Goal: Communication & Community: Answer question/provide support

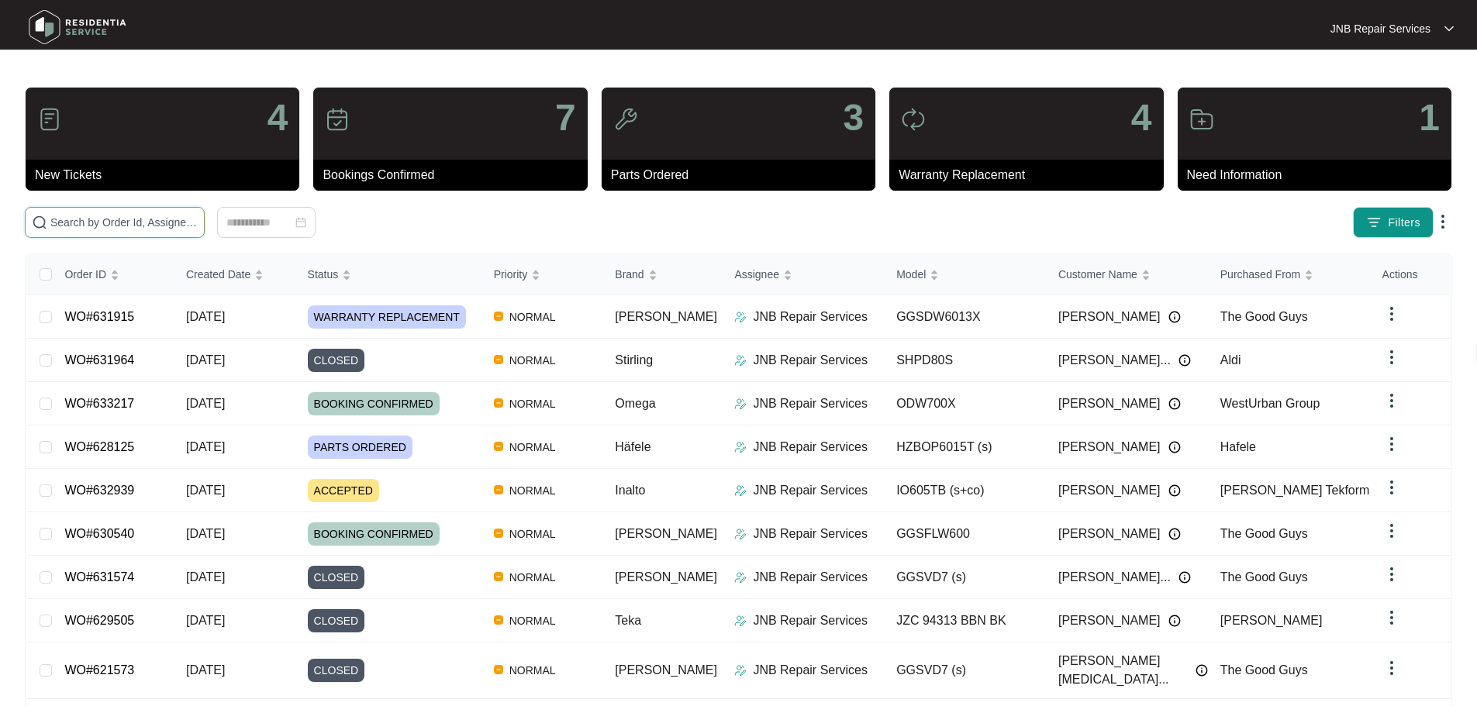
click at [198, 225] on input "text" at bounding box center [123, 222] width 147 height 17
paste input "628125"
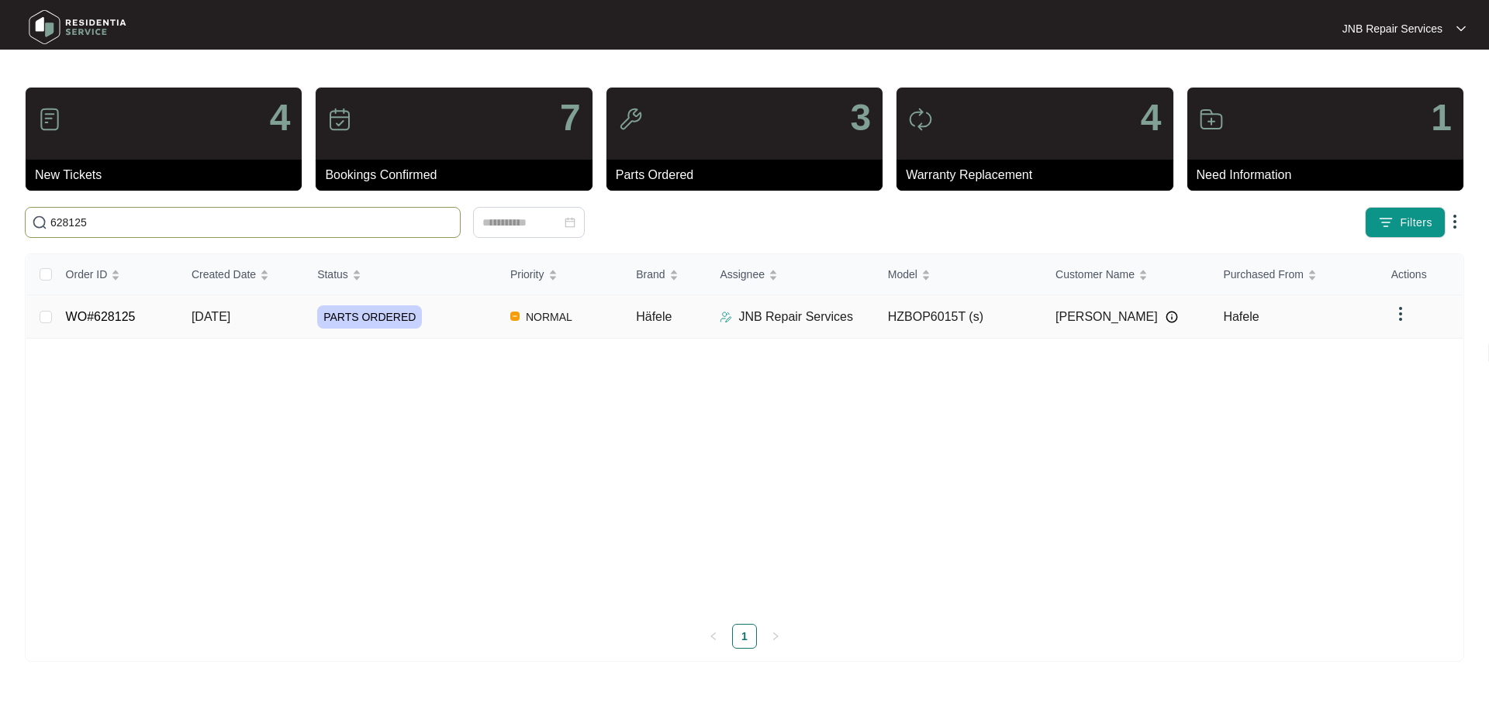
type input "628125"
click at [447, 319] on div "PARTS ORDERED" at bounding box center [407, 316] width 181 height 23
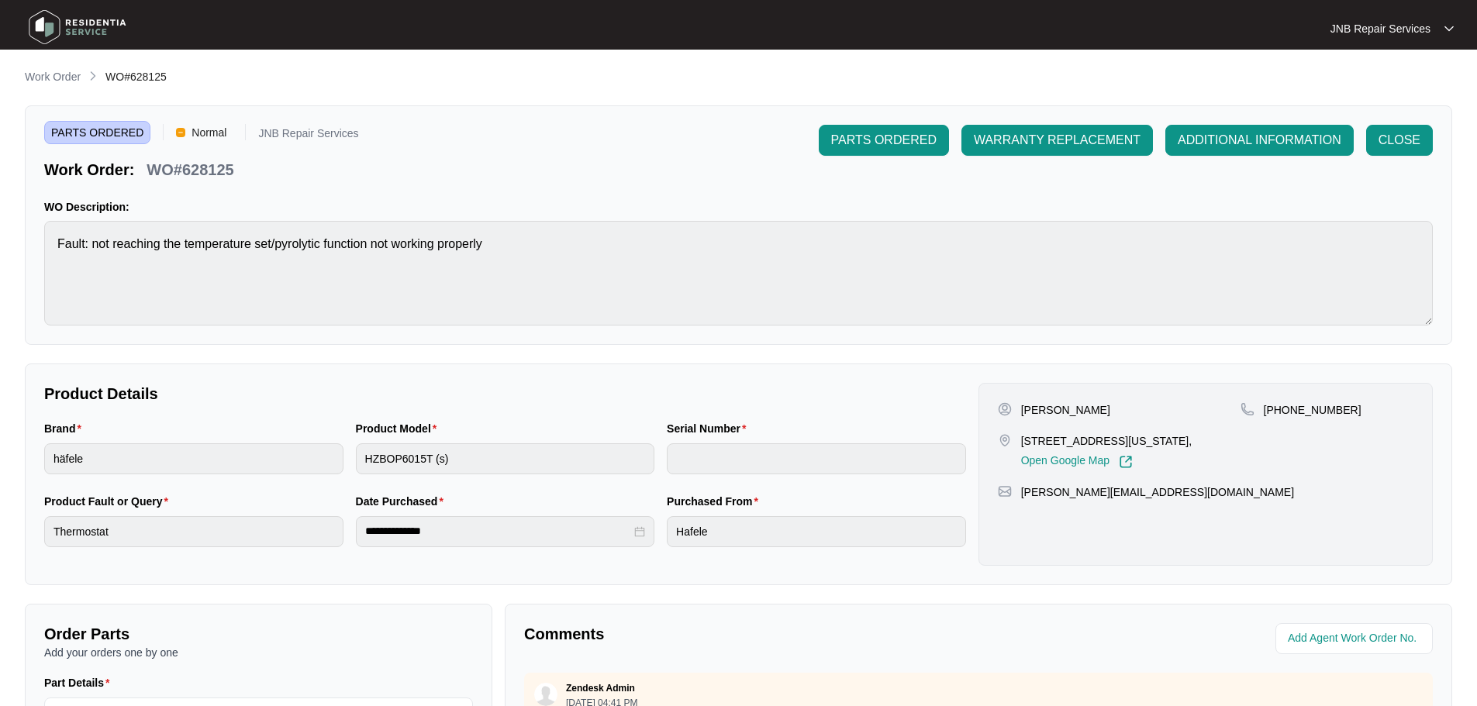
click at [68, 24] on img at bounding box center [77, 27] width 109 height 47
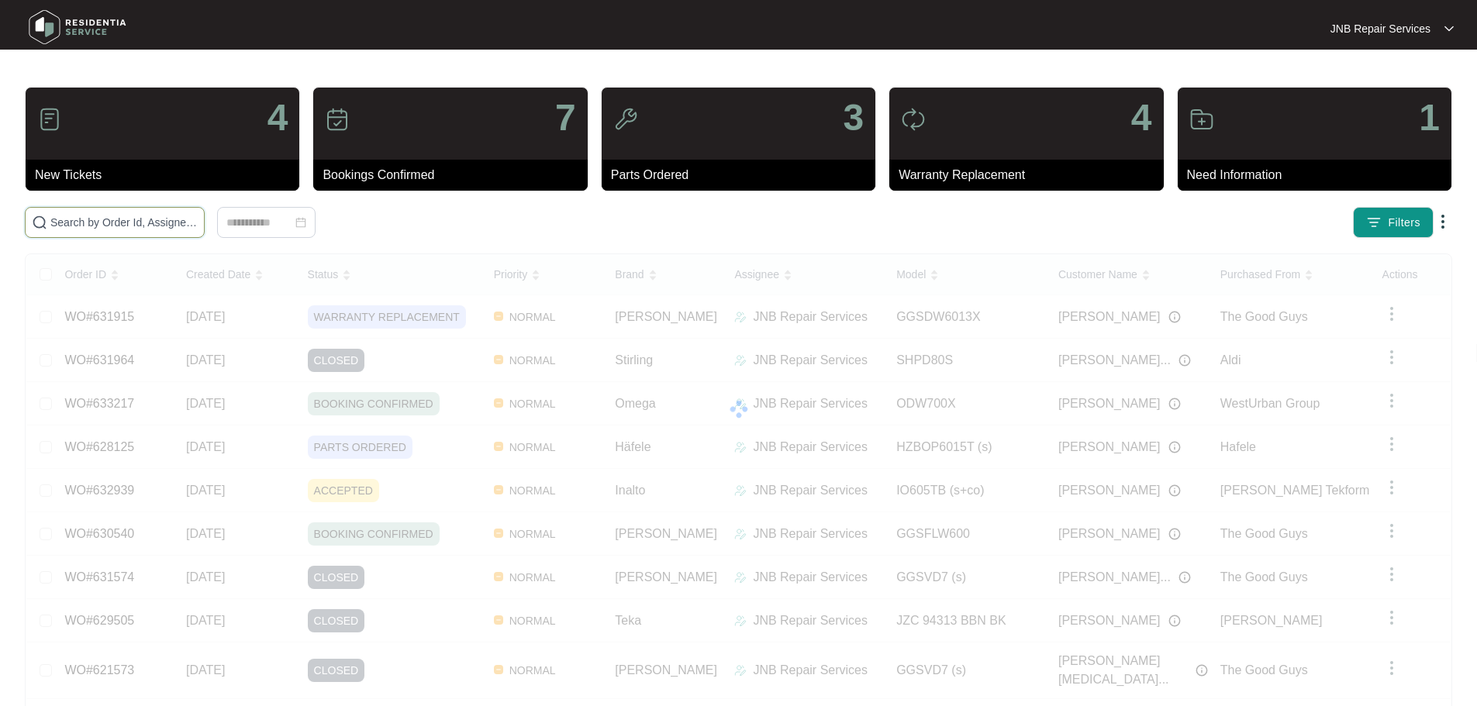
click at [198, 217] on input "text" at bounding box center [123, 222] width 147 height 17
paste input "628125"
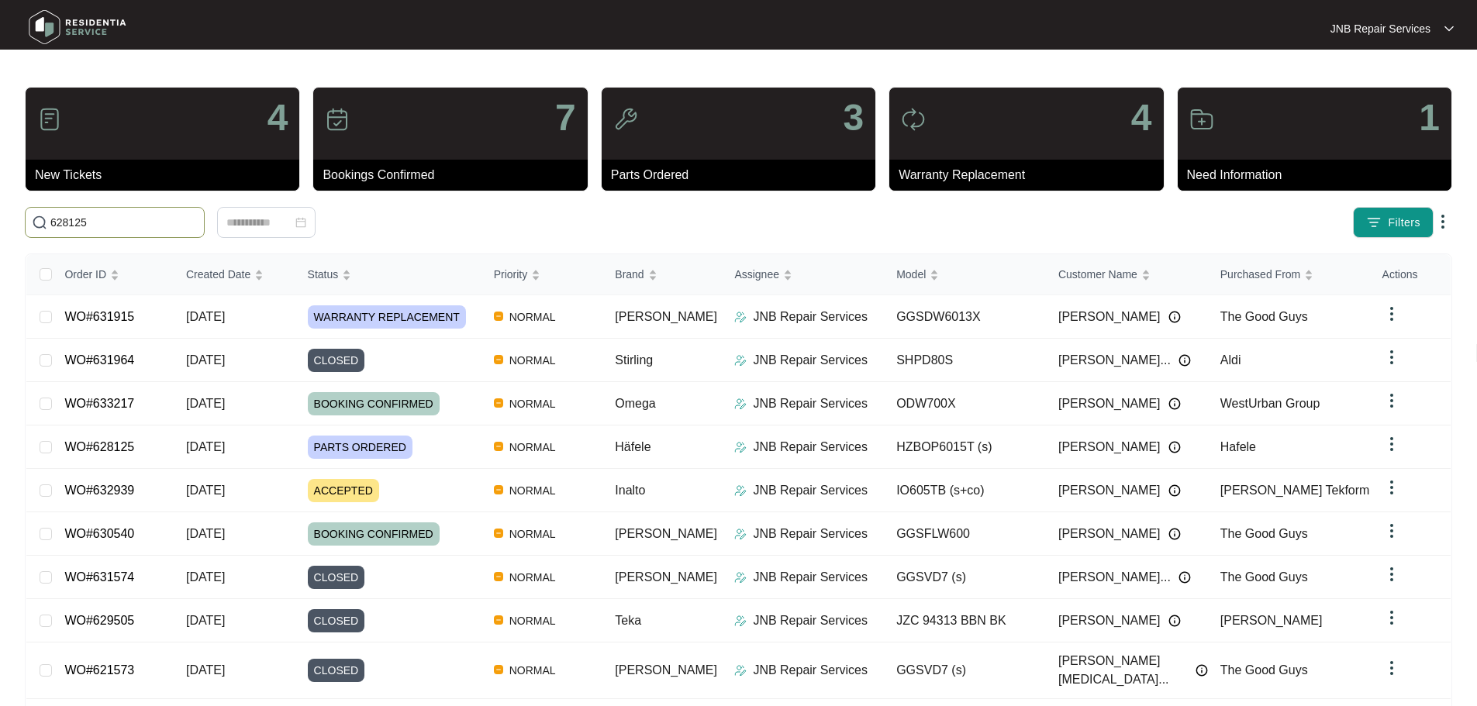
click at [183, 215] on input "628125" at bounding box center [123, 222] width 147 height 17
drag, startPoint x: 98, startPoint y: 218, endPoint x: 26, endPoint y: 230, distance: 73.2
click at [26, 230] on span "628125" at bounding box center [115, 222] width 180 height 31
paste input "text"
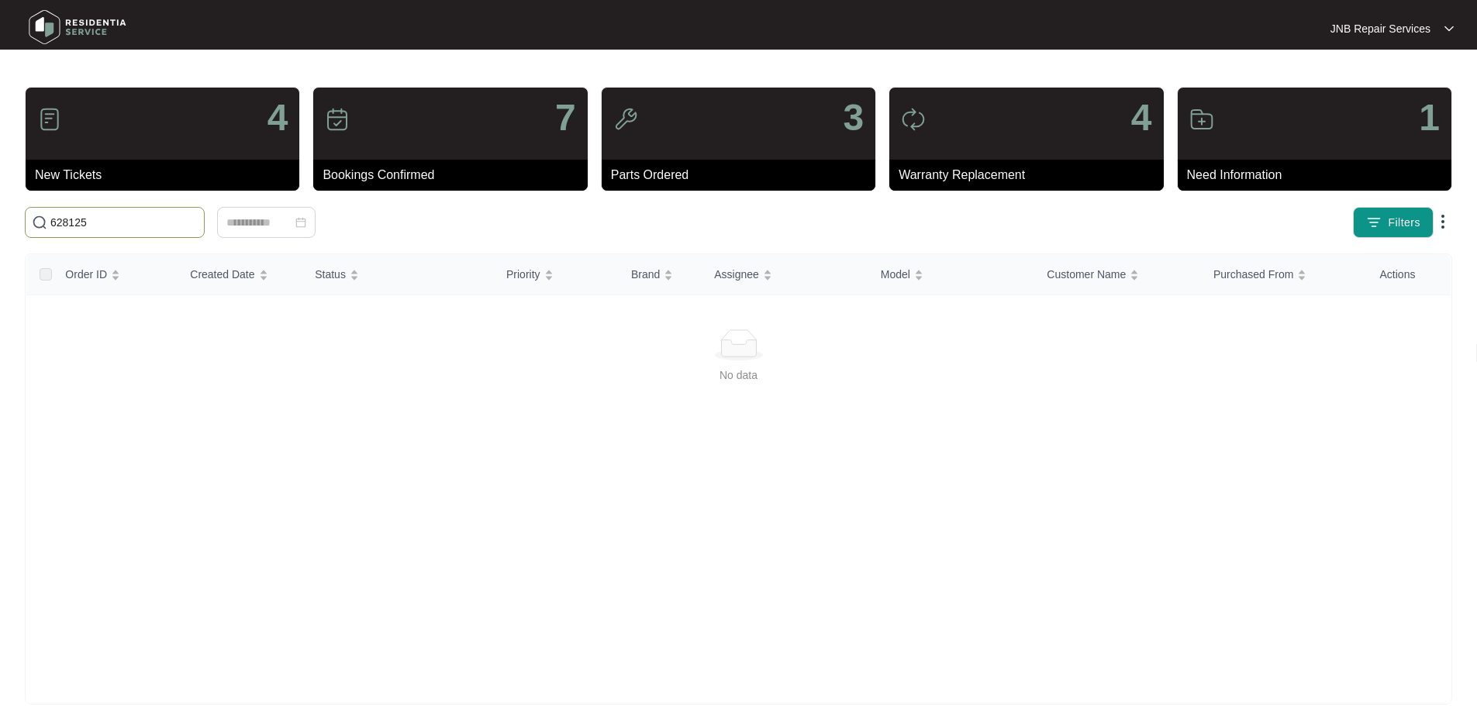
type input "628125"
click at [66, 31] on img at bounding box center [77, 27] width 109 height 47
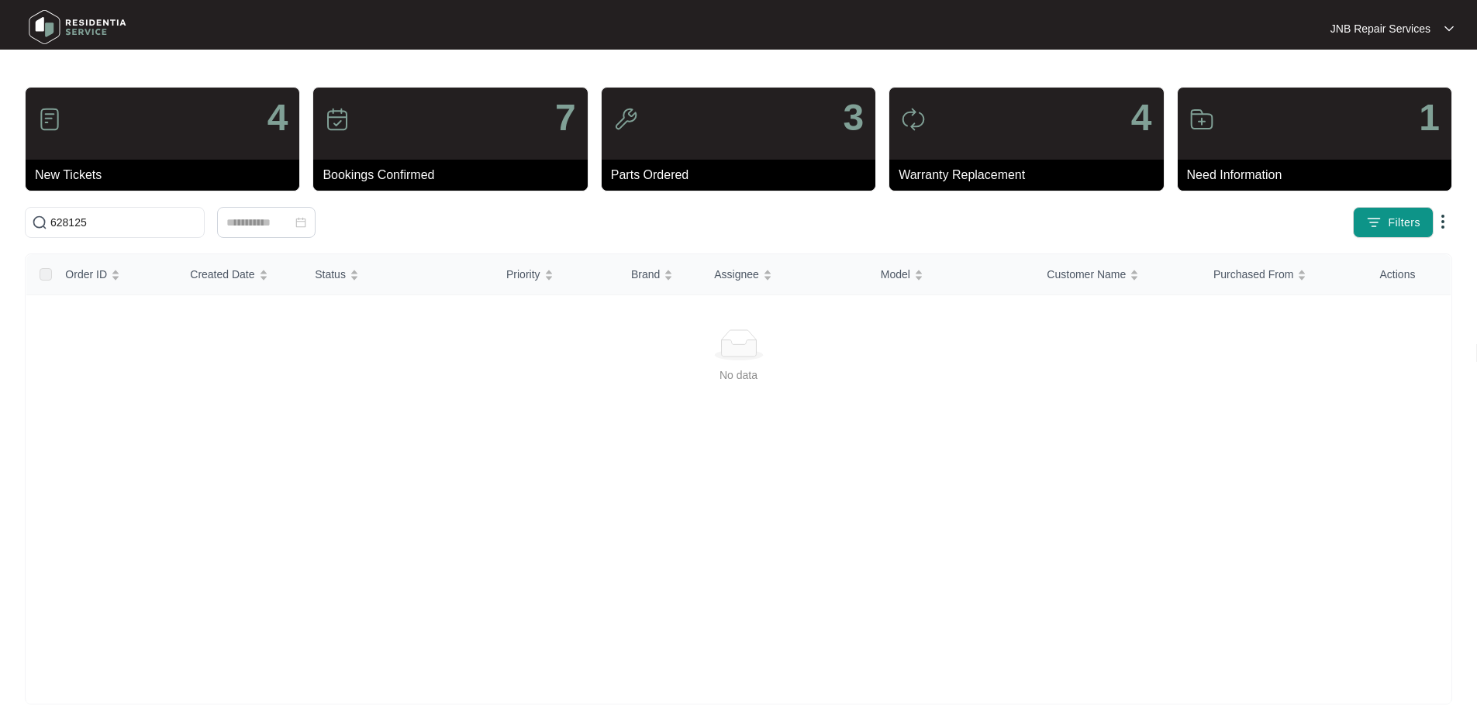
click at [66, 31] on img at bounding box center [77, 27] width 109 height 47
click at [33, 29] on img at bounding box center [77, 27] width 109 height 47
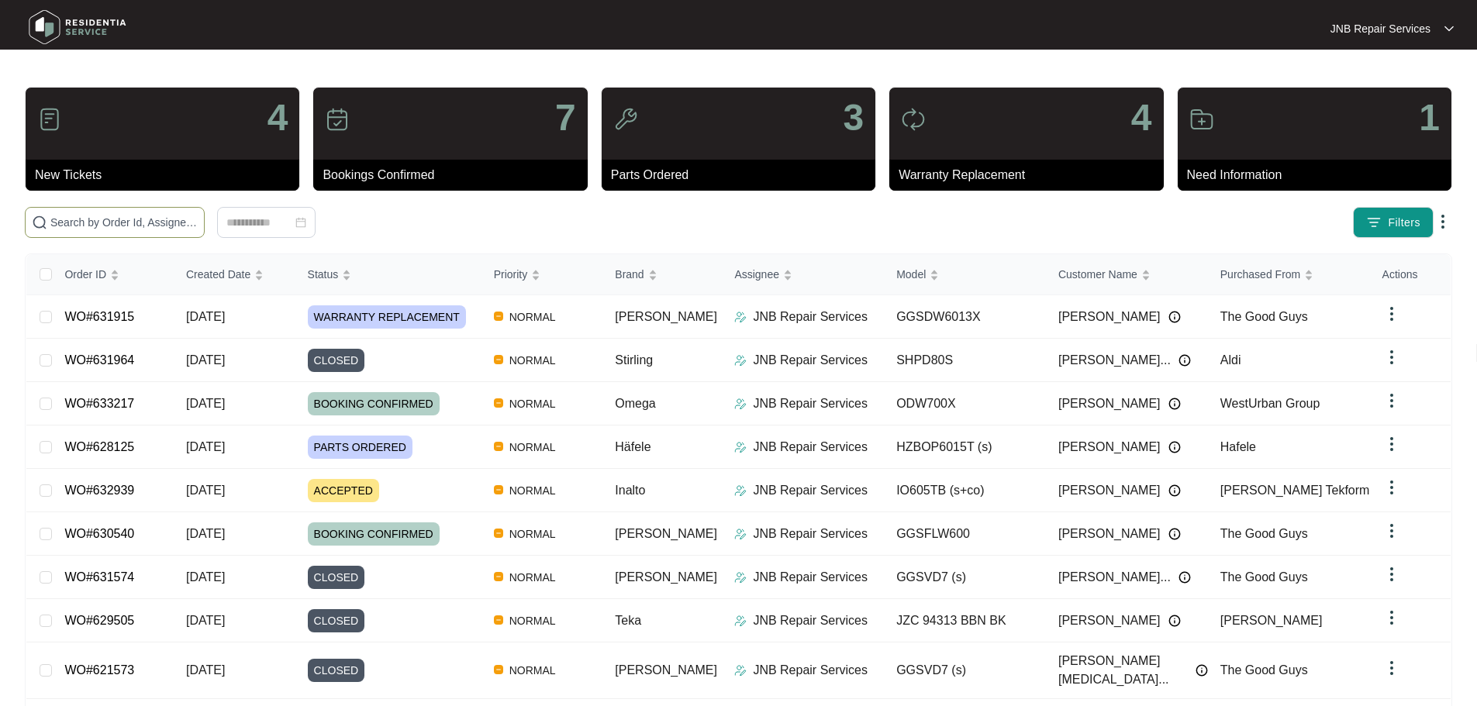
click at [198, 226] on input "text" at bounding box center [123, 222] width 147 height 17
paste input "628125"
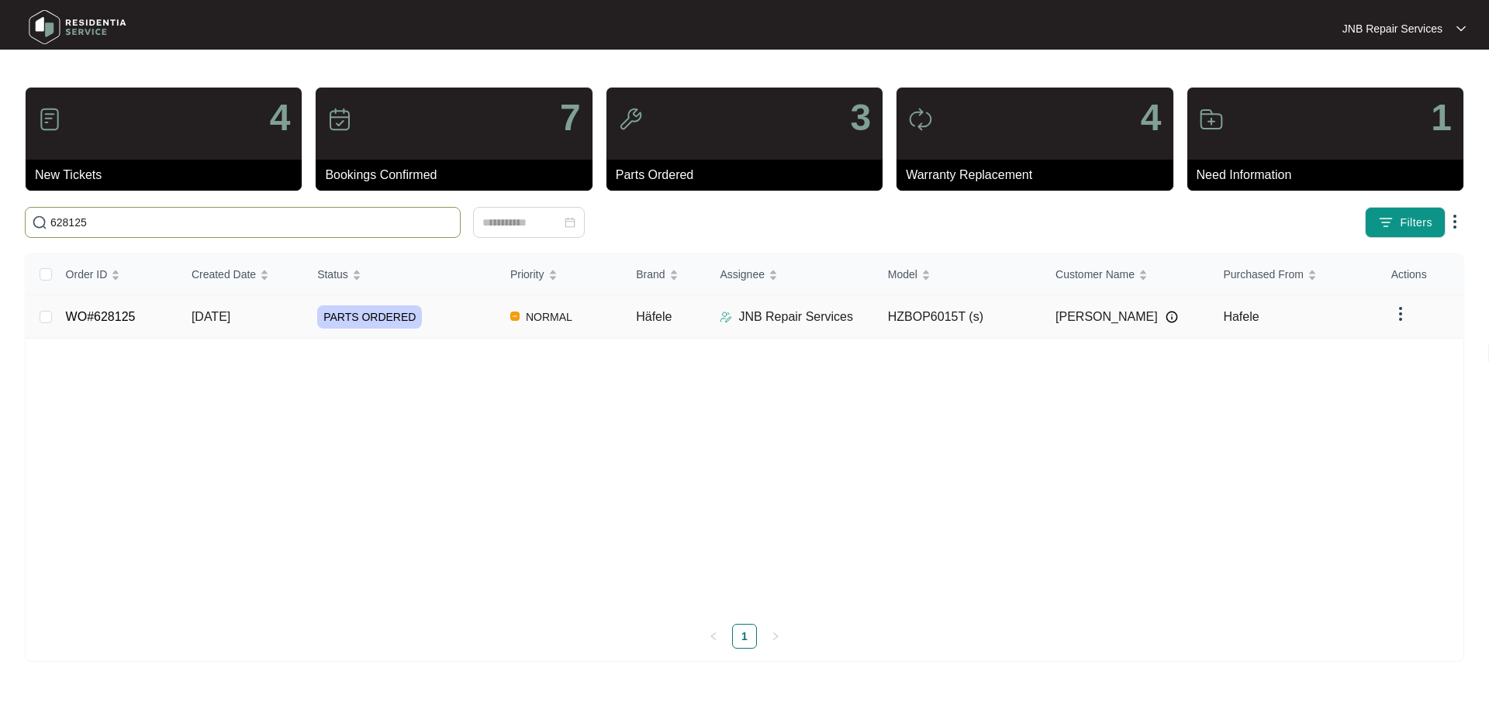
type input "628125"
click at [695, 330] on td "Häfele" at bounding box center [665, 316] width 84 height 43
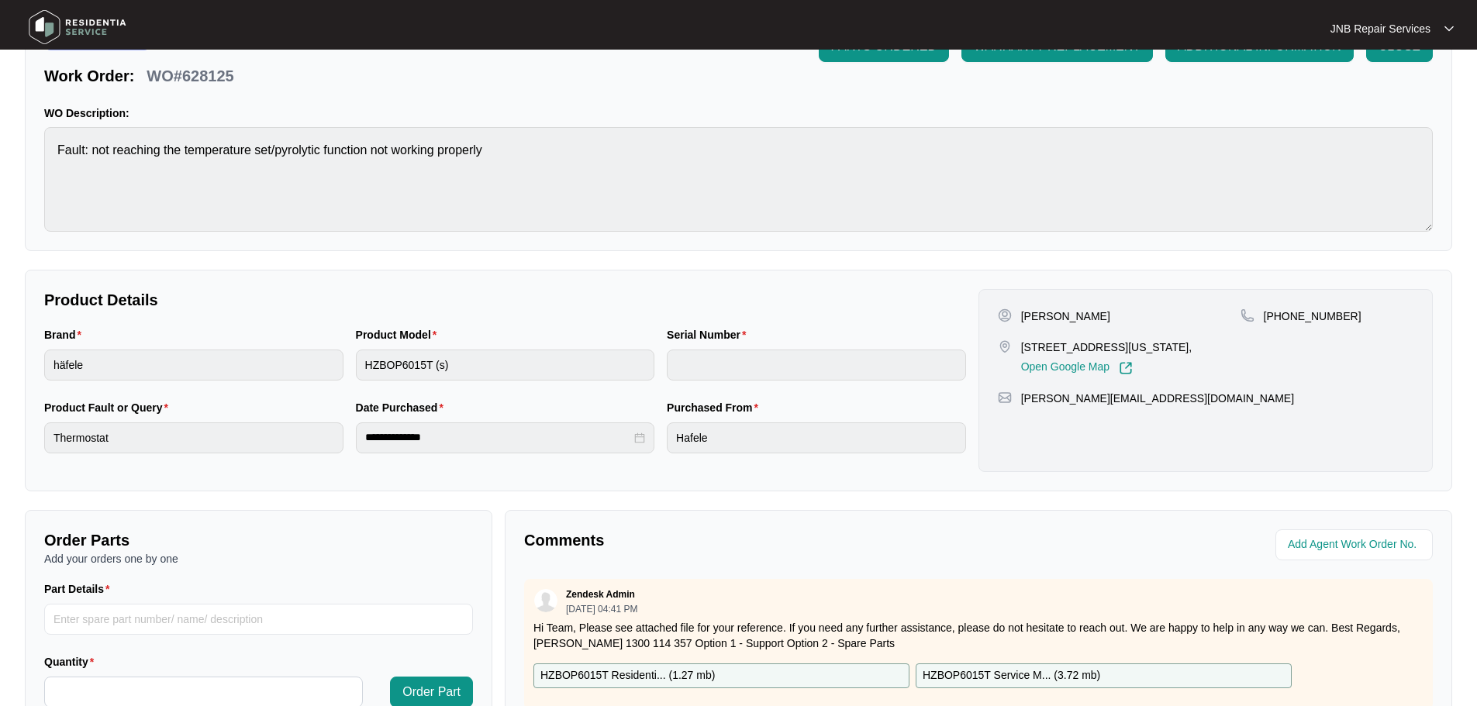
scroll to position [323, 0]
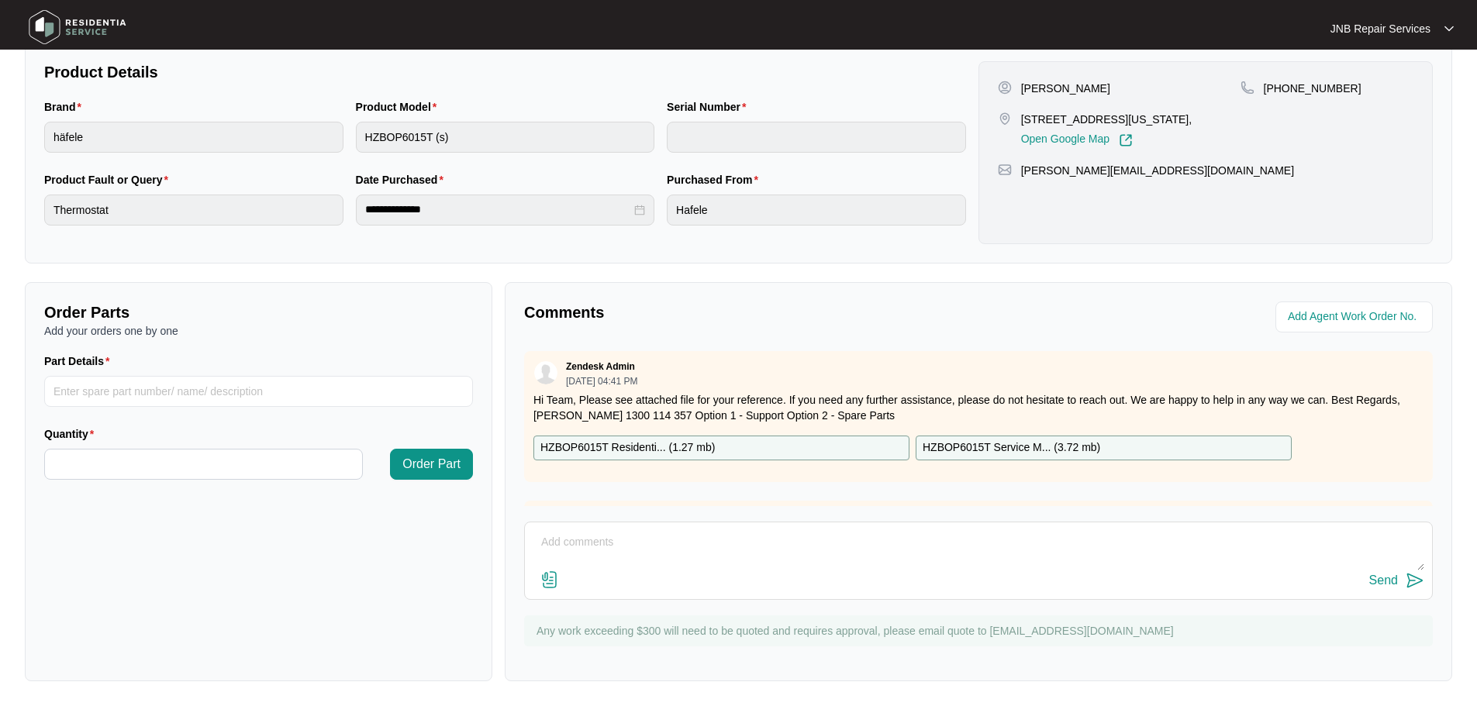
click at [678, 557] on textarea at bounding box center [979, 550] width 892 height 40
type textarea "booked for [DATE]"
click at [1375, 572] on button "Send" at bounding box center [1396, 581] width 55 height 21
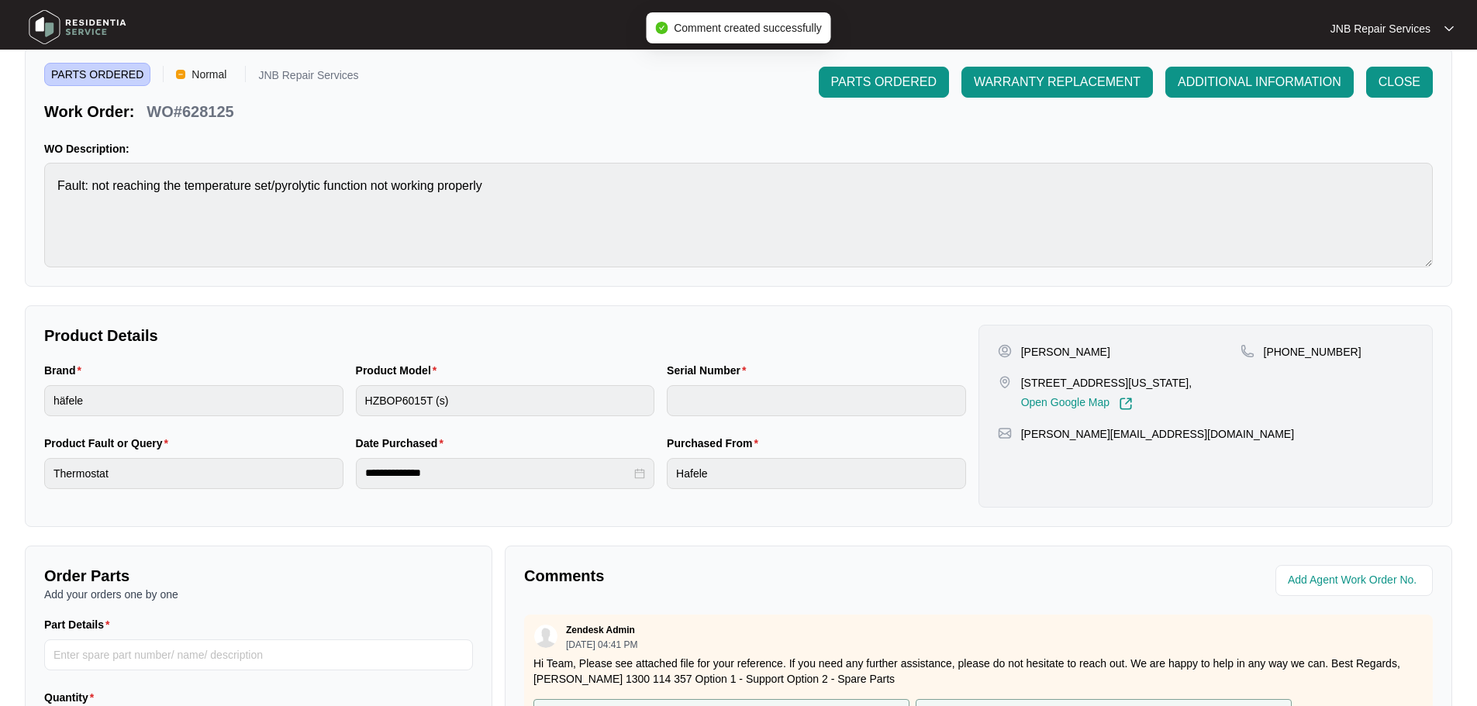
scroll to position [0, 0]
